Goal: Find contact information: Obtain details needed to contact an individual or organization

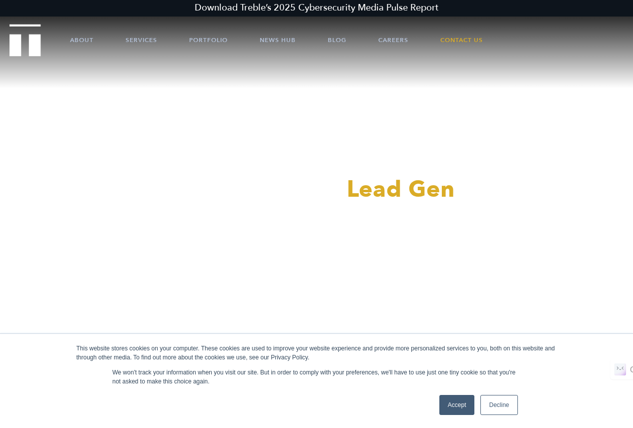
click at [500, 404] on link "Decline" at bounding box center [499, 405] width 37 height 20
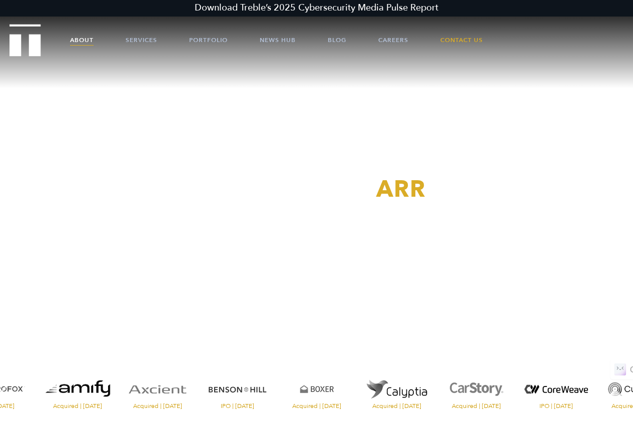
click at [80, 41] on link "About" at bounding box center [82, 40] width 24 height 30
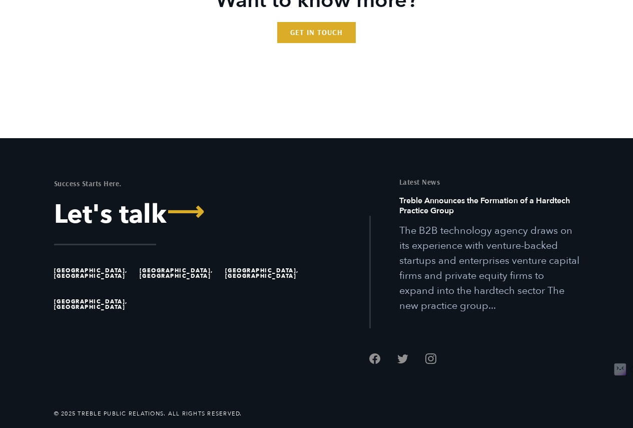
scroll to position [2672, 0]
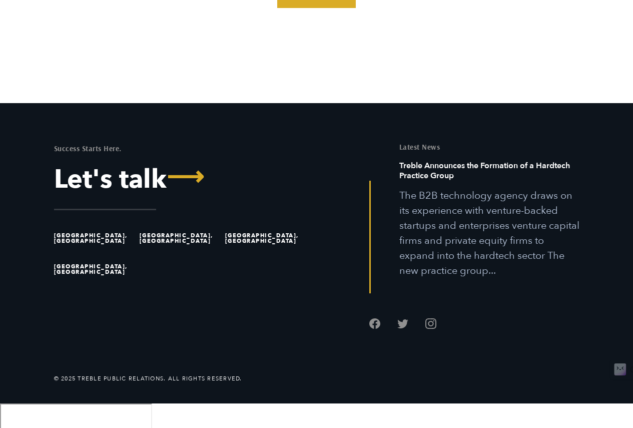
drag, startPoint x: 638, startPoint y: 31, endPoint x: 640, endPoint y: 399, distance: 368.4
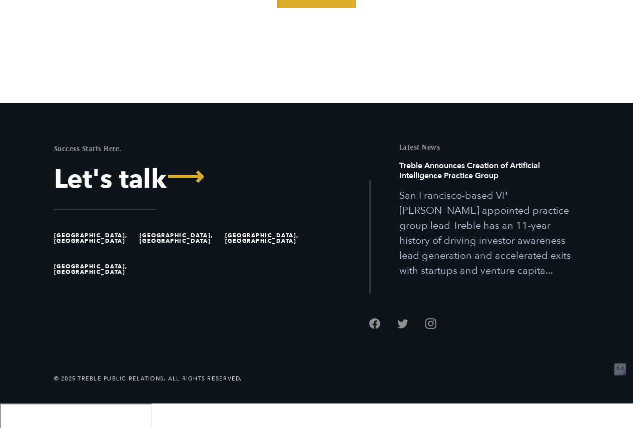
click at [74, 254] on li "[GEOGRAPHIC_DATA], [GEOGRAPHIC_DATA]" at bounding box center [94, 238] width 81 height 31
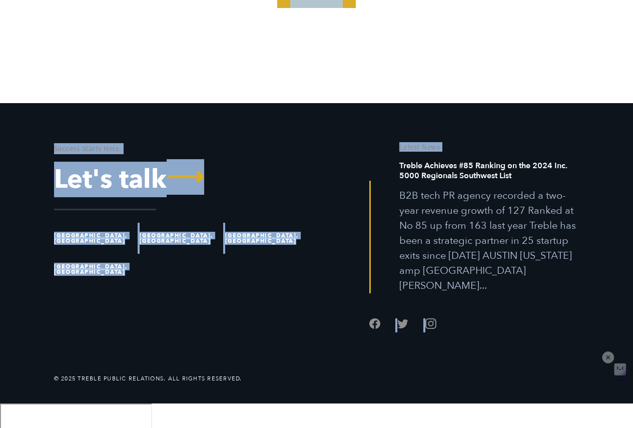
drag, startPoint x: 616, startPoint y: 344, endPoint x: 626, endPoint y: 362, distance: 20.9
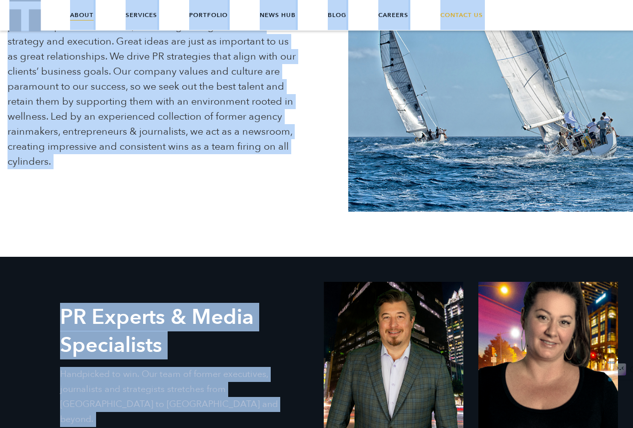
scroll to position [0, 0]
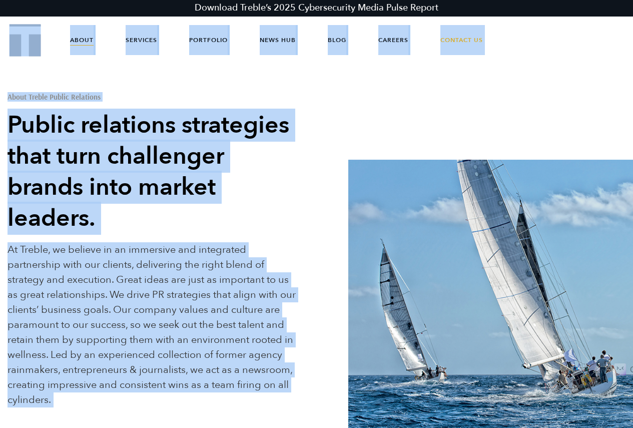
click at [558, 88] on div "About Treble Public Relations Public relations strategies that turn challenger …" at bounding box center [316, 249] width 633 height 362
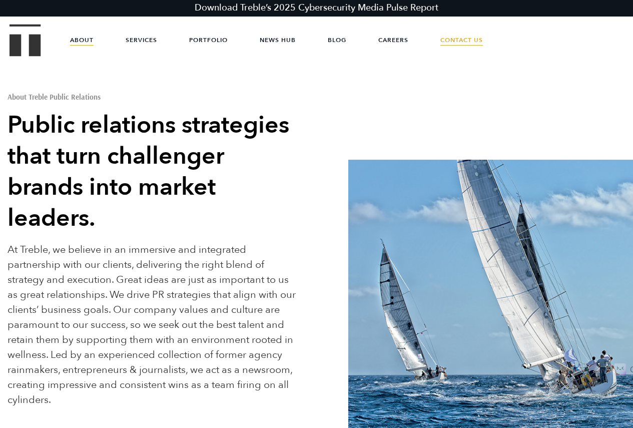
click at [466, 41] on link "Contact Us" at bounding box center [461, 40] width 43 height 30
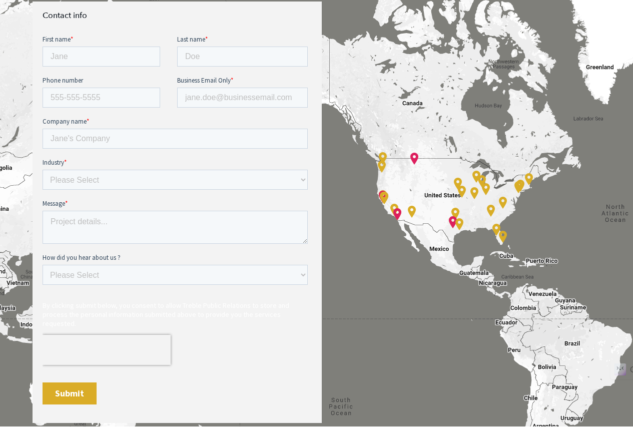
scroll to position [396, 0]
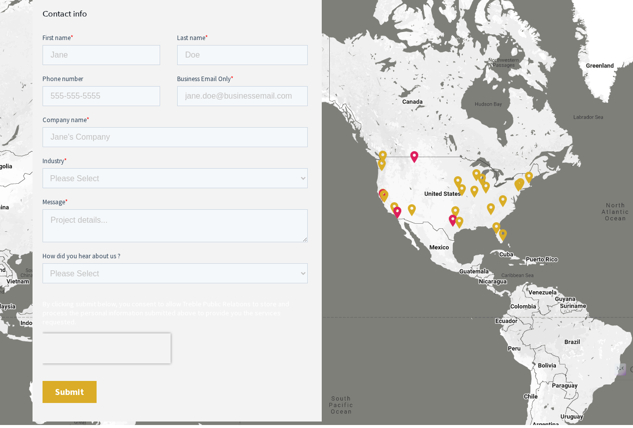
click at [453, 220] on div "Accelerate Your Exit Contact info" at bounding box center [316, 182] width 633 height 557
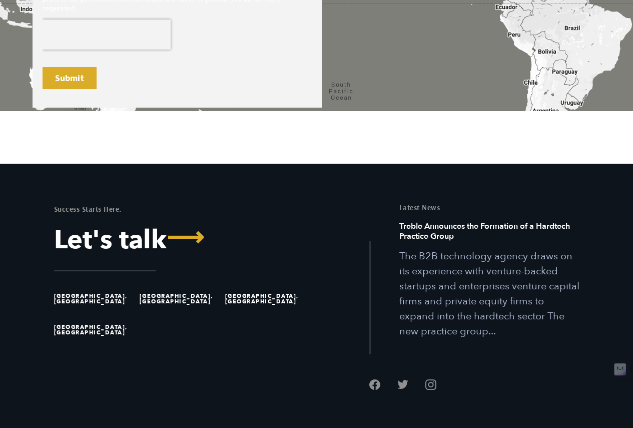
scroll to position [731, 0]
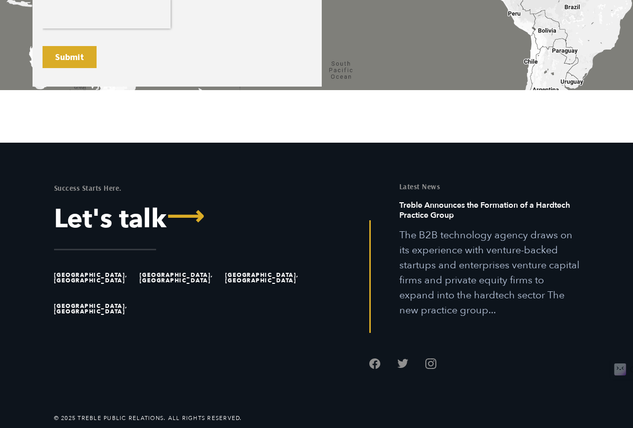
click at [481, 207] on h6 "Treble Announces the Formation of a Hardtech Practice Group" at bounding box center [489, 214] width 180 height 28
